Goal: Information Seeking & Learning: Find specific fact

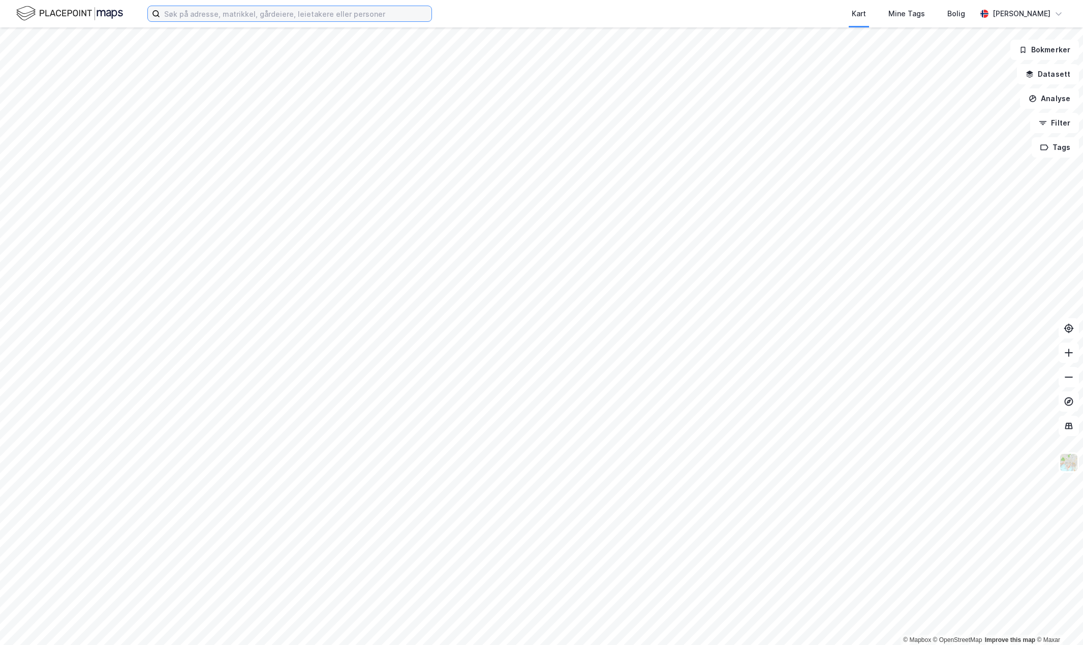
click at [356, 18] on input at bounding box center [295, 13] width 271 height 15
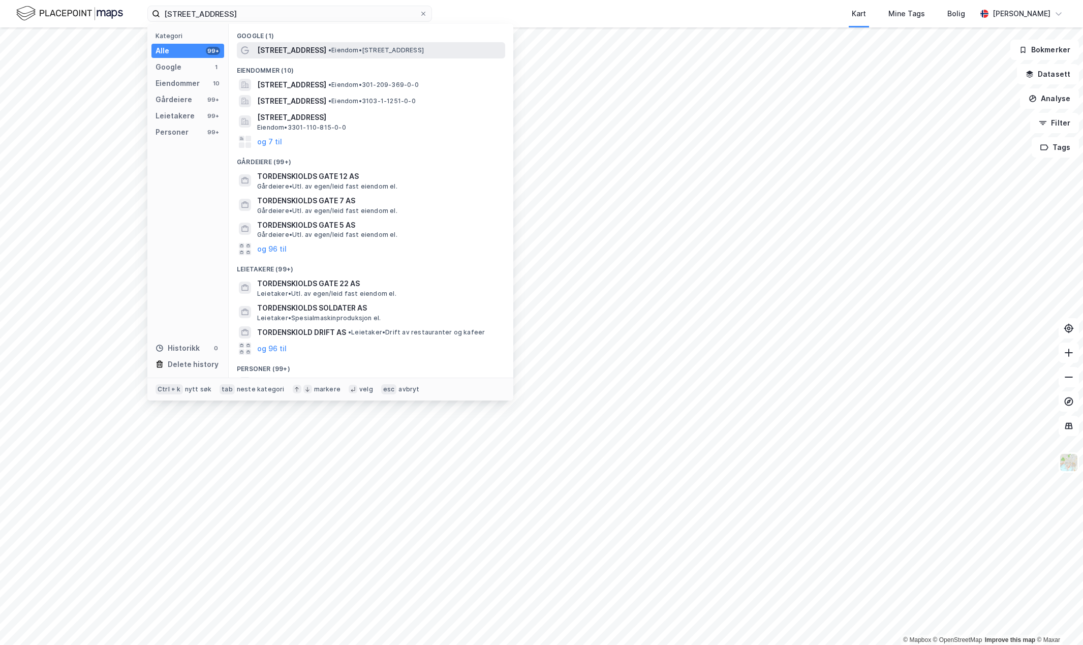
click at [326, 51] on span "[STREET_ADDRESS]" at bounding box center [291, 50] width 69 height 12
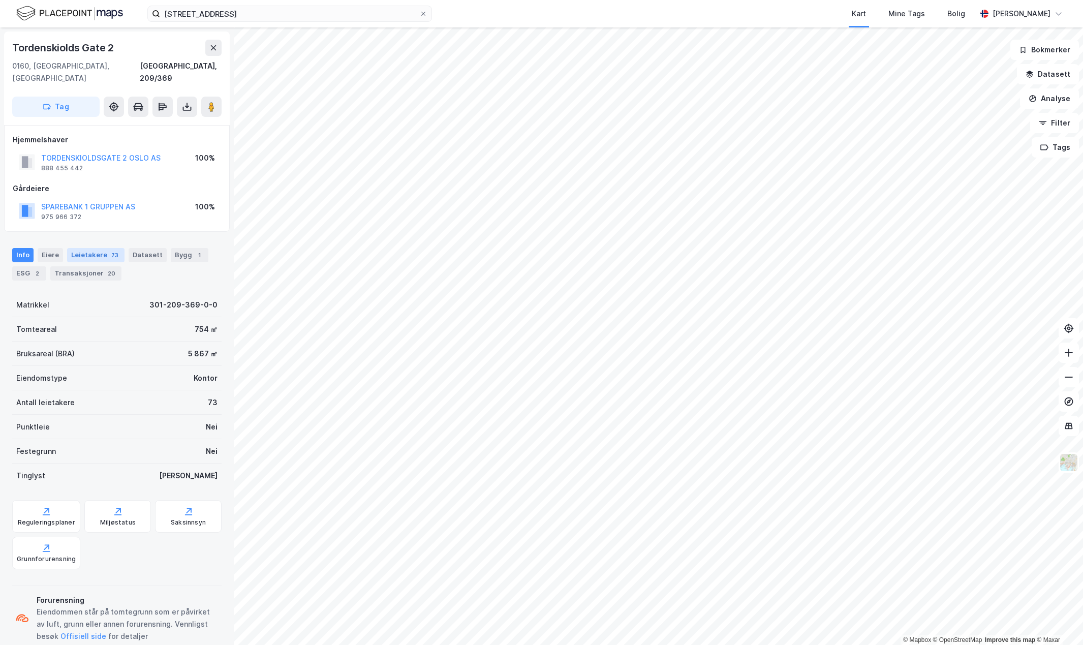
click at [109, 250] on div "73" at bounding box center [114, 255] width 11 height 10
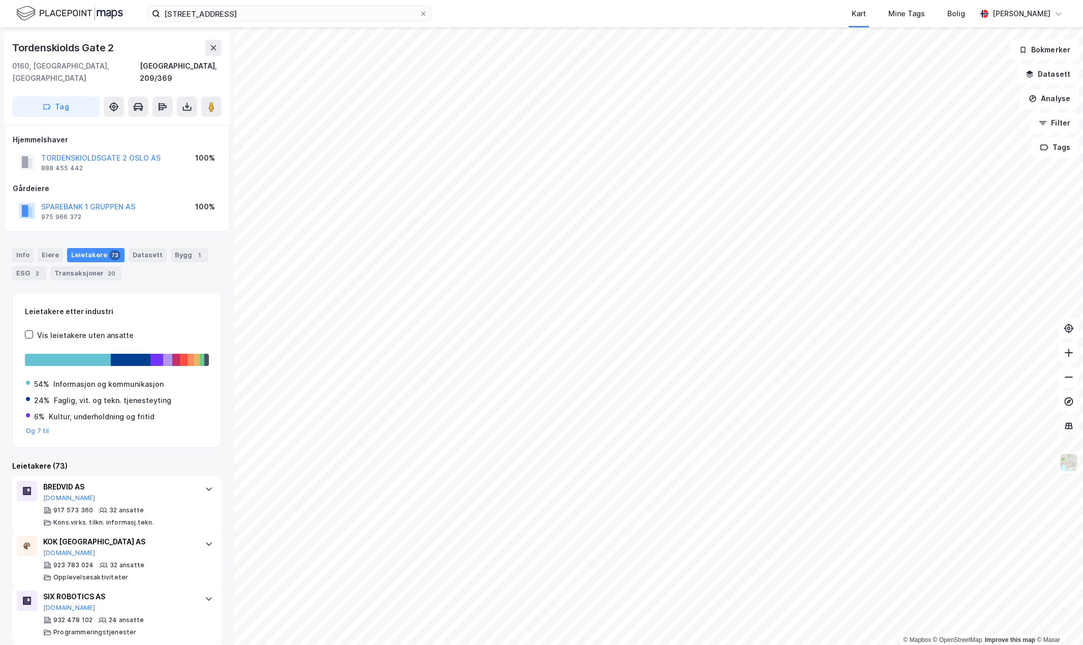
click at [1073, 430] on icon at bounding box center [1069, 426] width 10 height 10
click at [1071, 431] on button at bounding box center [1068, 426] width 20 height 20
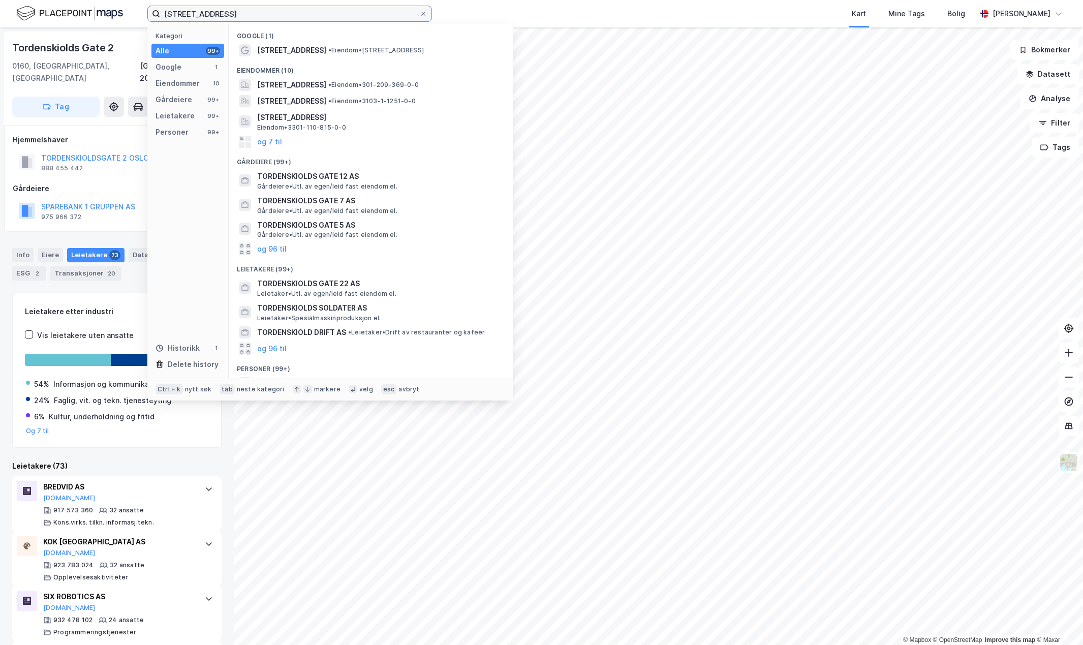
drag, startPoint x: 303, startPoint y: 17, endPoint x: -236, endPoint y: -50, distance: 543.7
click at [0, 0] on html "tordenskiolds gate 2 Kategori Alle 99+ Google 1 Eiendommer 10 Gårdeiere 99+ Lei…" at bounding box center [541, 322] width 1083 height 645
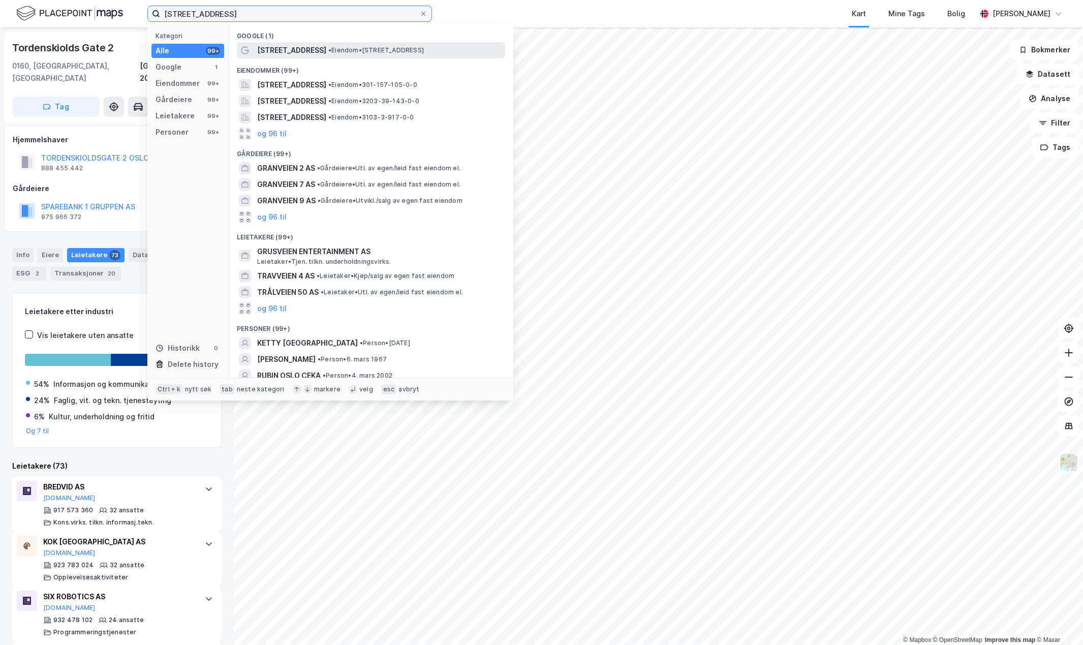
type input "[STREET_ADDRESS]"
click at [346, 50] on span "• Eiendom • [STREET_ADDRESS]" at bounding box center [376, 50] width 96 height 8
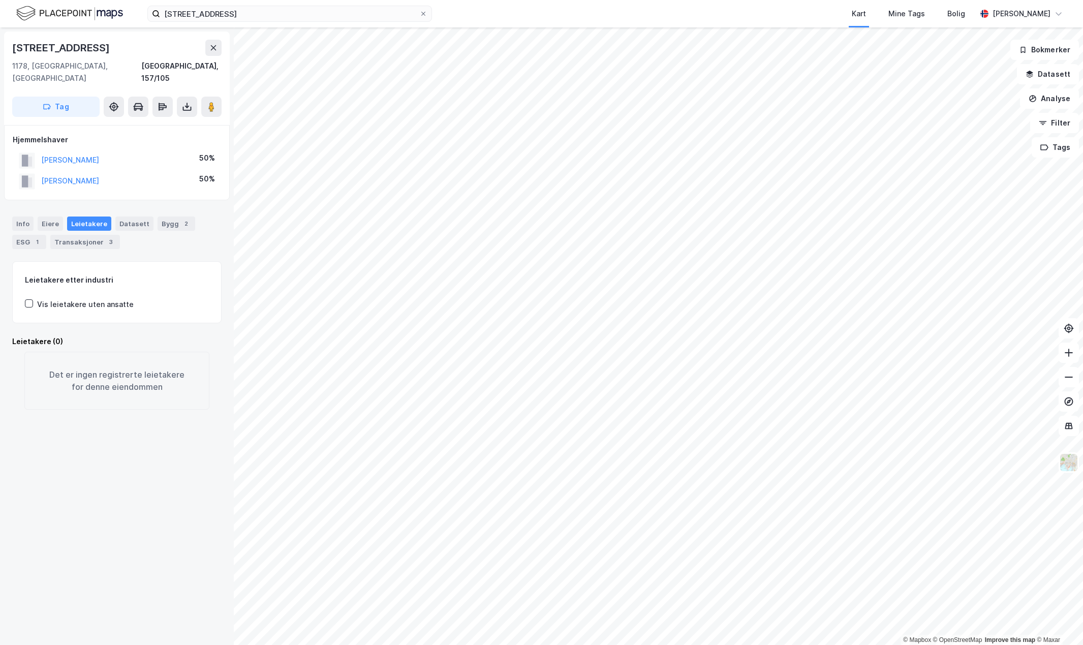
click at [35, 216] on div "Info [PERSON_NAME] Datasett Bygg 2 ESG 1 Transaksjoner 3" at bounding box center [116, 232] width 209 height 33
click at [51, 216] on div "Eiere" at bounding box center [50, 223] width 25 height 14
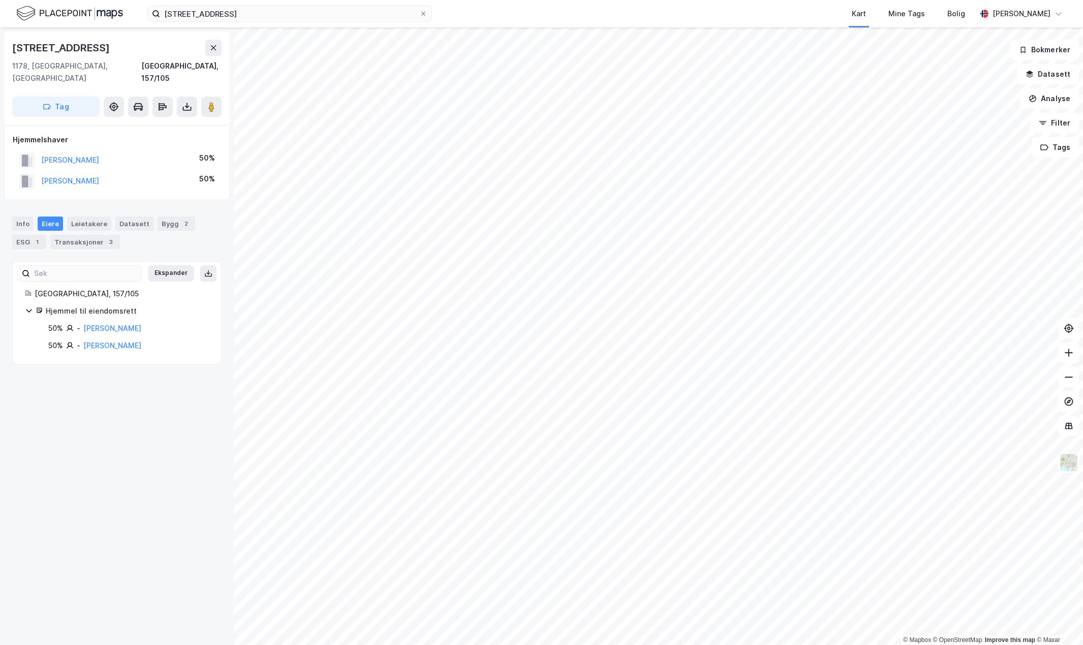
click at [66, 221] on div "Info [PERSON_NAME] Datasett Bygg 2 ESG 1 Transaksjoner 3" at bounding box center [116, 232] width 209 height 33
click at [73, 235] on div "Transaksjoner 3" at bounding box center [85, 242] width 70 height 14
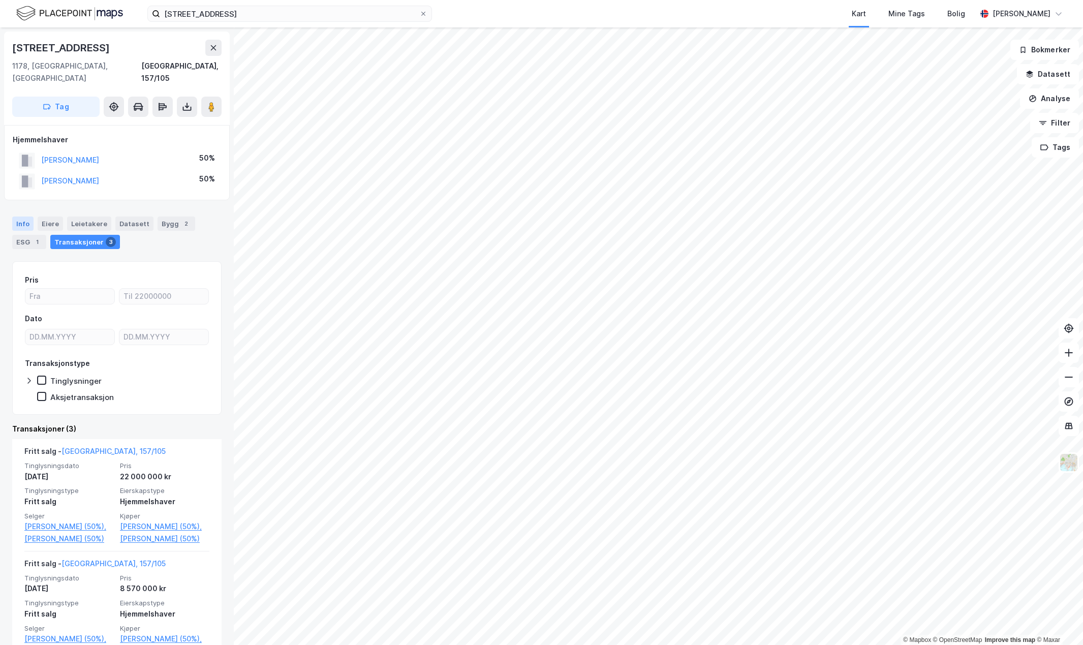
click at [21, 216] on div "Info" at bounding box center [22, 223] width 21 height 14
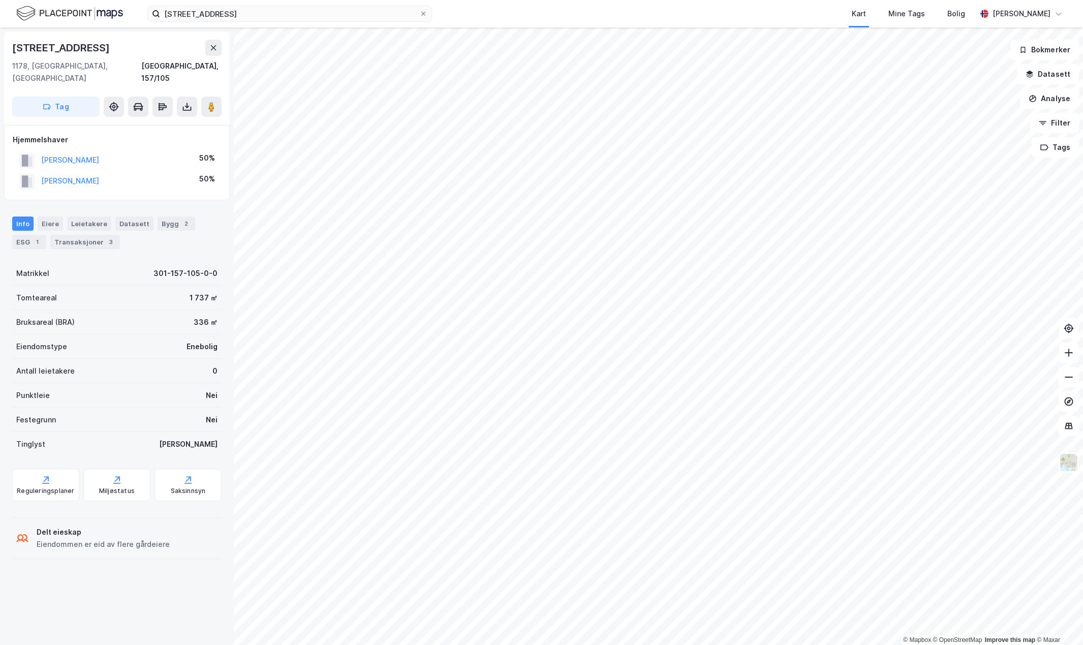
drag, startPoint x: 155, startPoint y: 150, endPoint x: 40, endPoint y: 149, distance: 114.8
click at [40, 150] on div "[PERSON_NAME] 50%" at bounding box center [117, 160] width 208 height 21
copy button "[PERSON_NAME]"
drag, startPoint x: 114, startPoint y: 171, endPoint x: 43, endPoint y: 171, distance: 71.1
click at [43, 171] on div "[PERSON_NAME] 50%" at bounding box center [117, 181] width 208 height 21
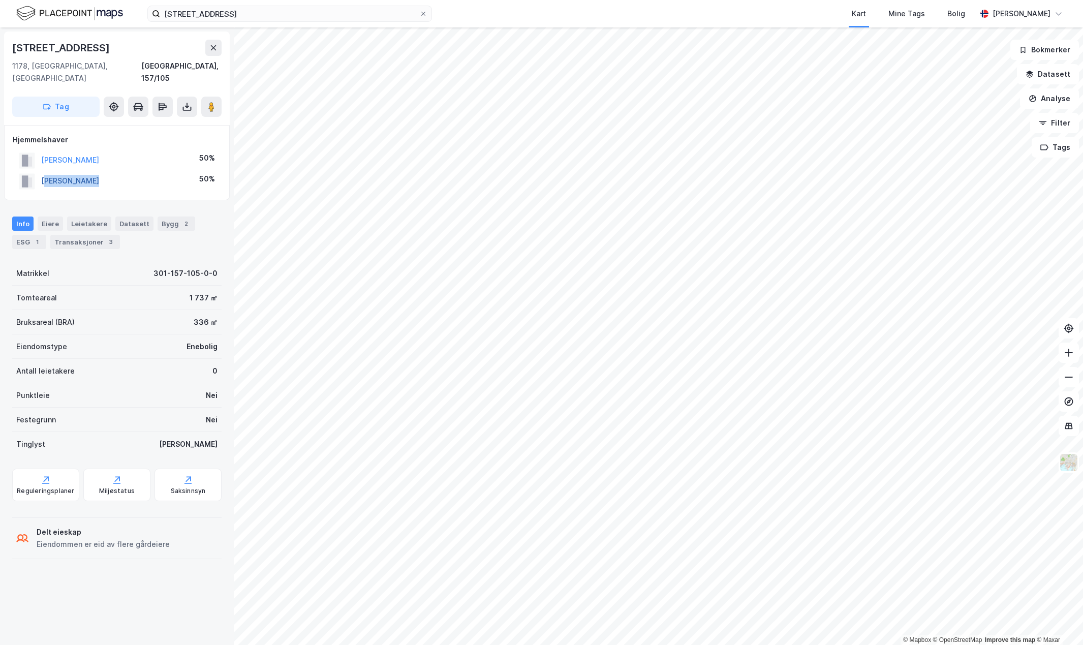
copy button "[PERSON_NAME]"
